Goal: Task Accomplishment & Management: Use online tool/utility

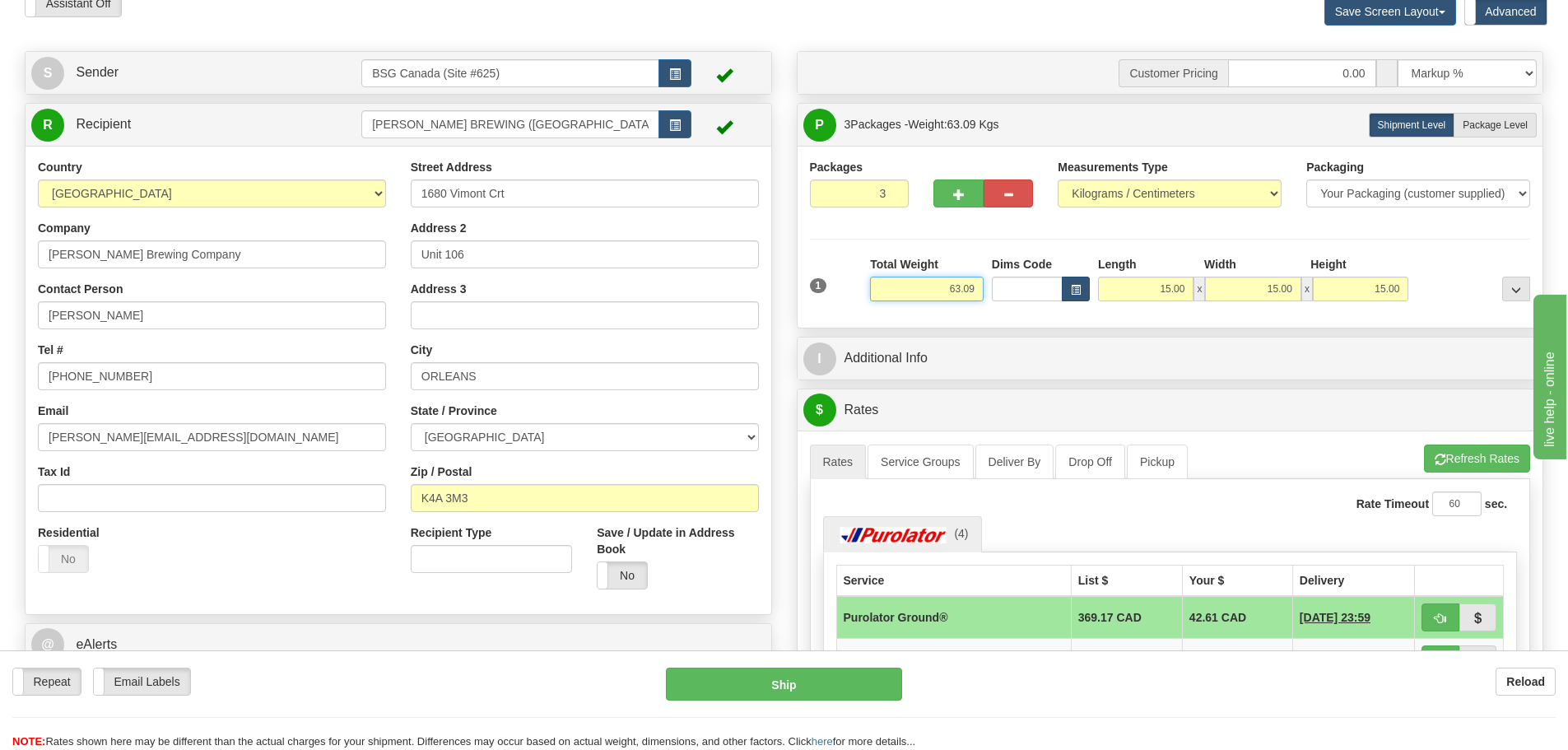
drag, startPoint x: 924, startPoint y: 286, endPoint x: 1069, endPoint y: 299, distance: 145.6
click at [1068, 299] on div "1 Total Weight 63.09 Dims Code x" at bounding box center [1170, 285] width 729 height 59
paste input "84.12"
type input "84.12"
click at [1427, 271] on div at bounding box center [1473, 278] width 122 height 45
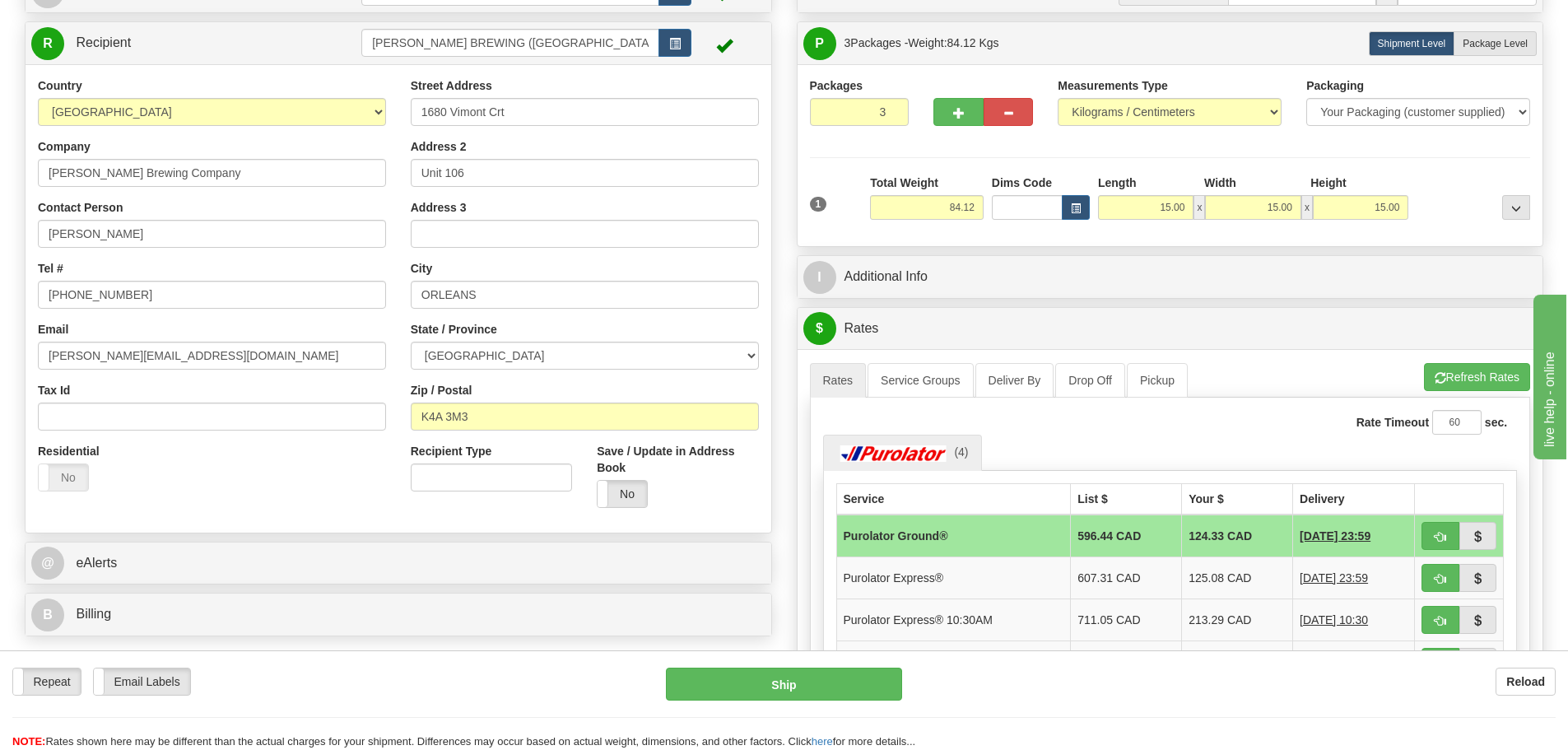
scroll to position [164, 0]
type input "4"
click at [891, 107] on input "4" at bounding box center [860, 111] width 99 height 28
drag, startPoint x: 1170, startPoint y: 532, endPoint x: 1196, endPoint y: 535, distance: 26.2
click at [1198, 536] on td "56.27 CAD" at bounding box center [1238, 535] width 110 height 43
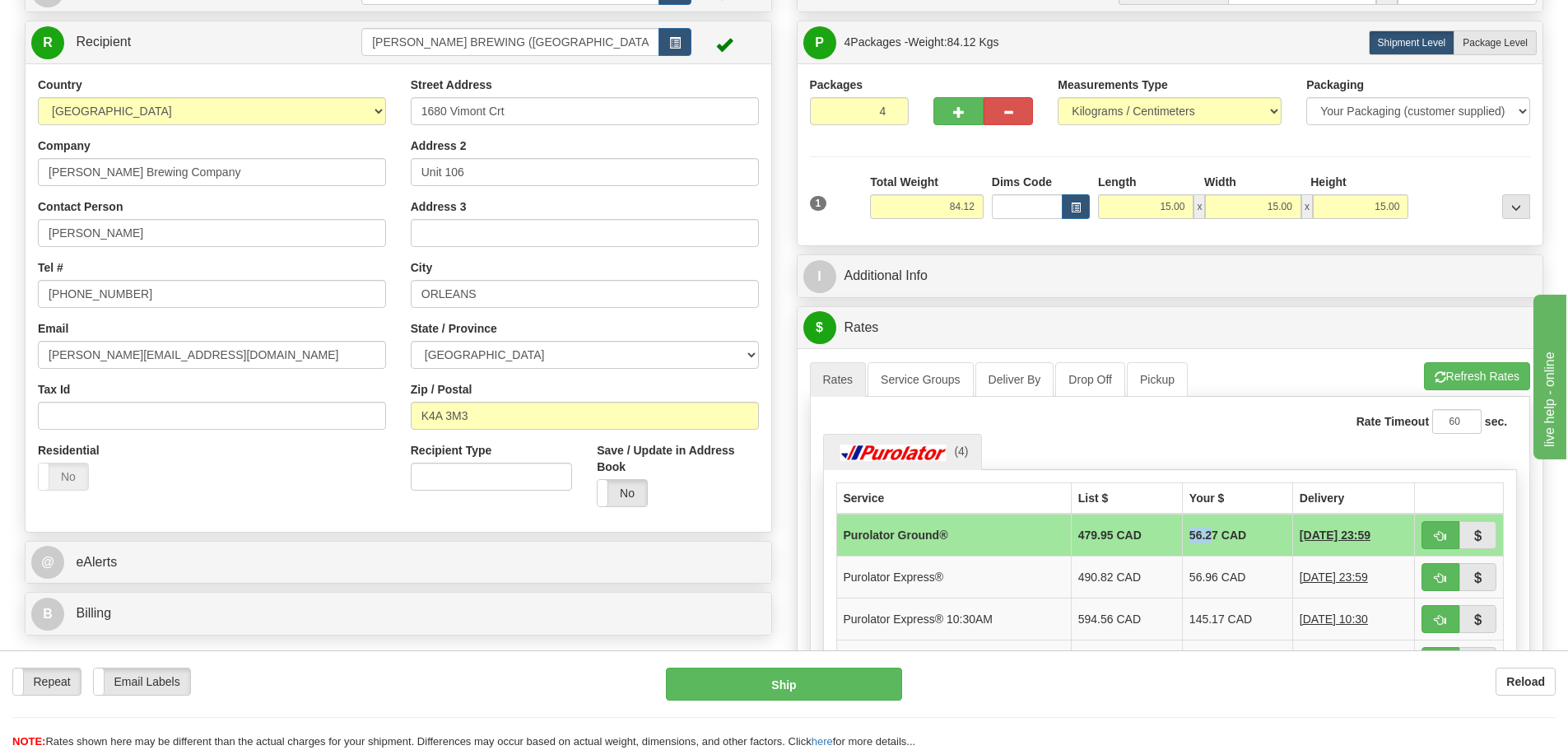
drag, startPoint x: 1193, startPoint y: 534, endPoint x: 1183, endPoint y: 534, distance: 10.0
click at [1183, 534] on td "56.27 CAD" at bounding box center [1238, 535] width 110 height 43
drag, startPoint x: 1172, startPoint y: 534, endPoint x: 1205, endPoint y: 536, distance: 33.1
click at [1205, 536] on td "56.27 CAD" at bounding box center [1238, 535] width 110 height 43
copy td "56.27"
